Goal: Task Accomplishment & Management: Manage account settings

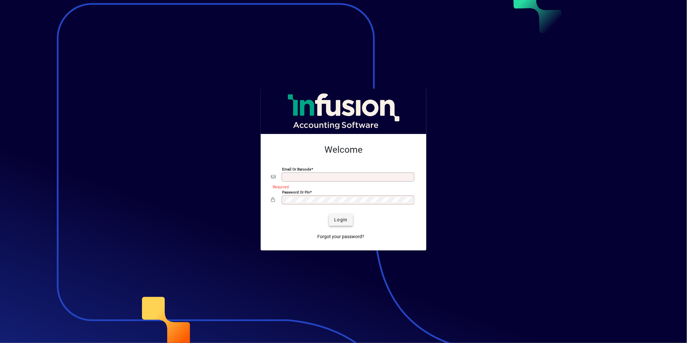
type input "**********"
click at [347, 221] on span "Login" at bounding box center [340, 219] width 13 height 7
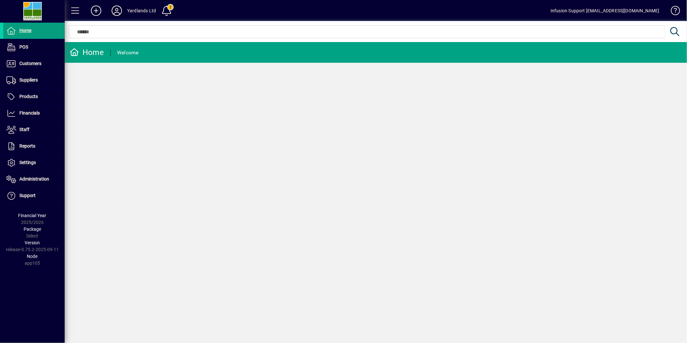
click at [115, 8] on icon at bounding box center [116, 10] width 13 height 10
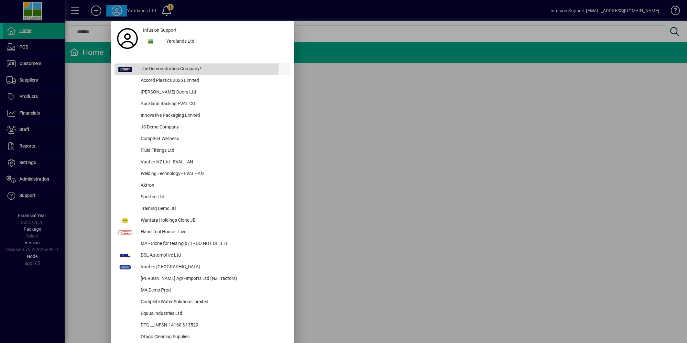
click at [149, 65] on div "The Demonstration Company*" at bounding box center [213, 69] width 155 height 12
